Goal: Find specific page/section: Find specific page/section

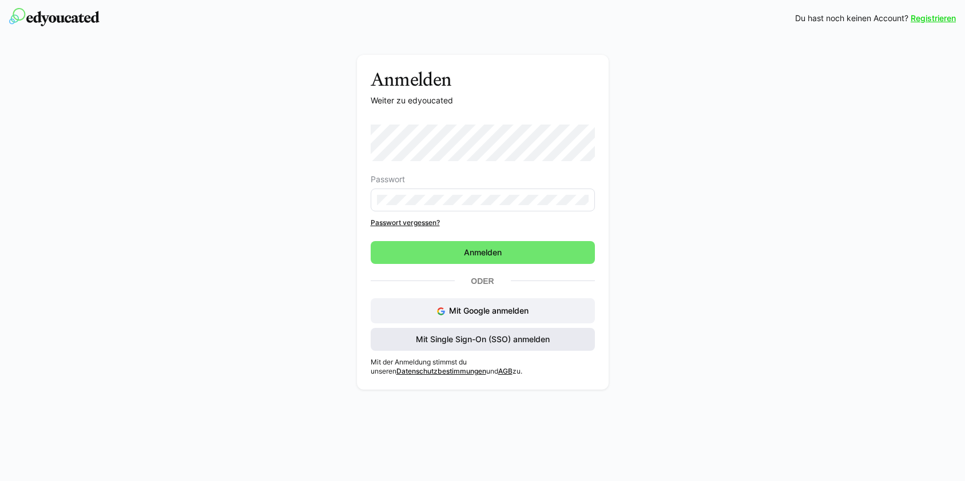
click at [467, 339] on span "Mit Single Sign-On (SSO) anmelden" at bounding box center [482, 339] width 137 height 11
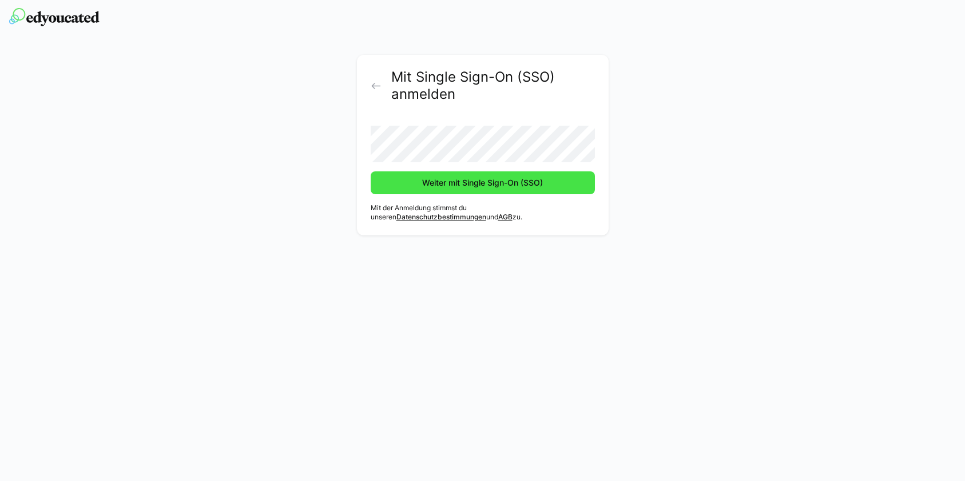
click at [426, 183] on span "Weiter mit Single Sign-On (SSO)" at bounding box center [482, 182] width 124 height 11
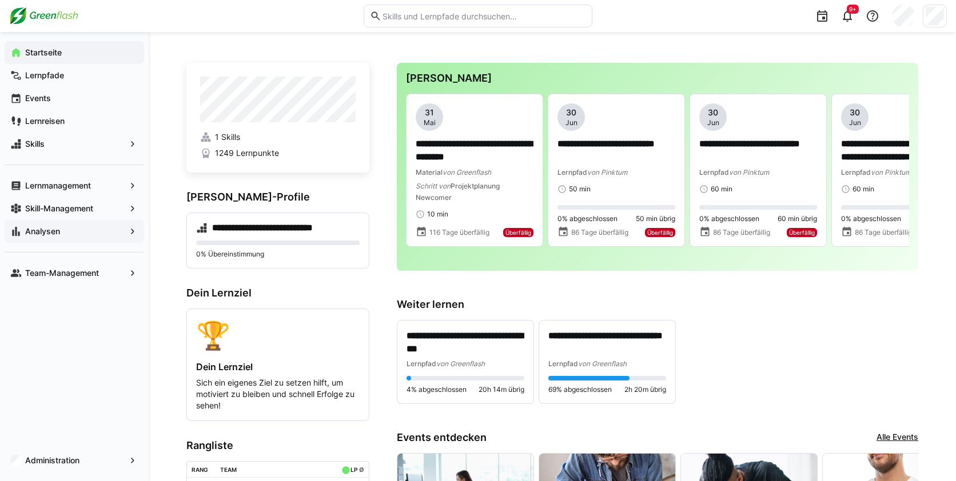
click at [96, 229] on span "Analysen" at bounding box center [74, 231] width 102 height 11
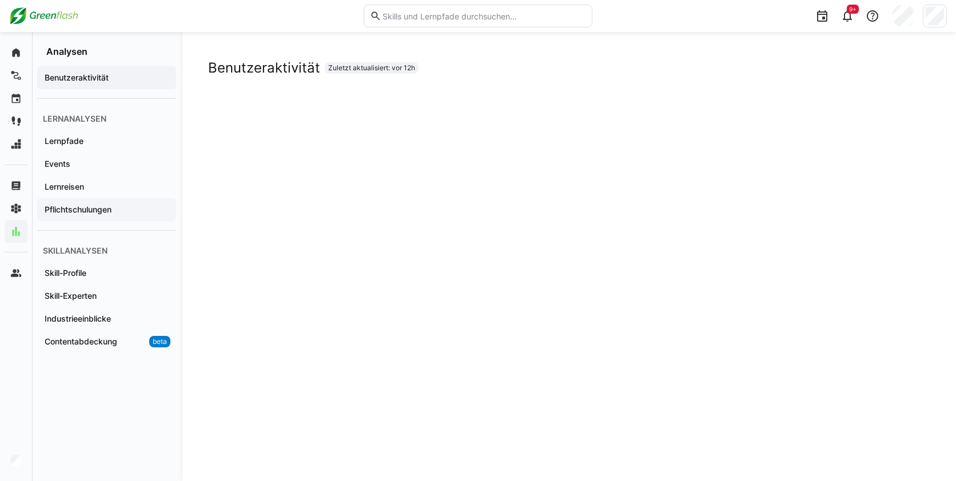
click at [0, 0] on app-navigation-label "Pflichtschulungen" at bounding box center [0, 0] width 0 height 0
